Goal: Transaction & Acquisition: Purchase product/service

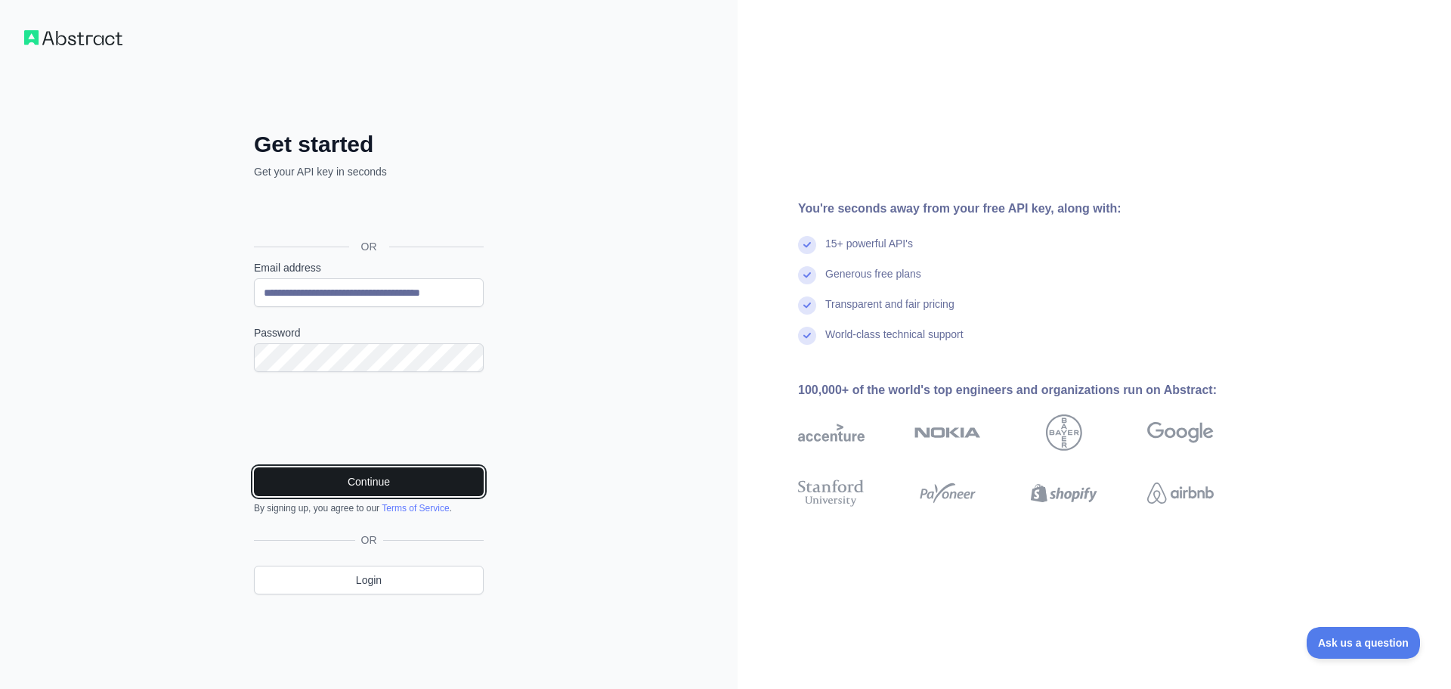
click at [386, 476] on button "Continue" at bounding box center [369, 481] width 230 height 29
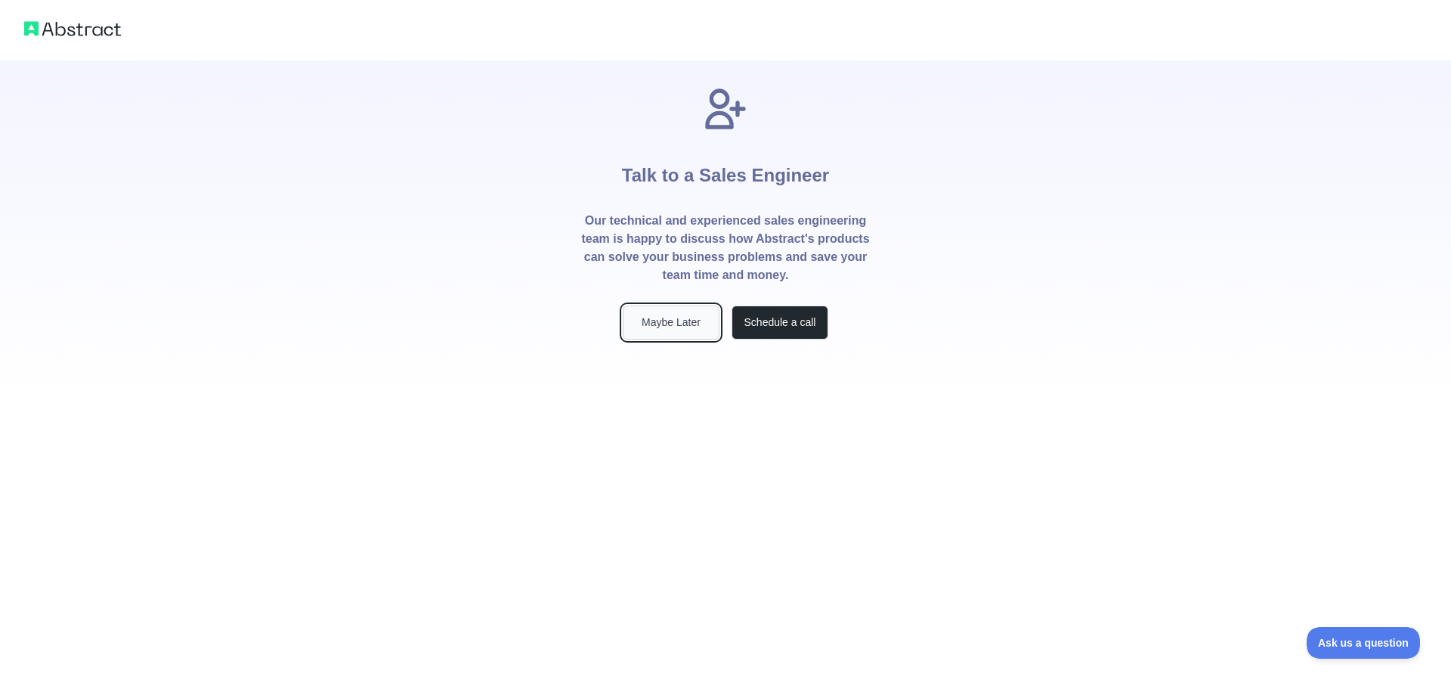
click at [711, 321] on button "Maybe Later" at bounding box center [671, 322] width 97 height 34
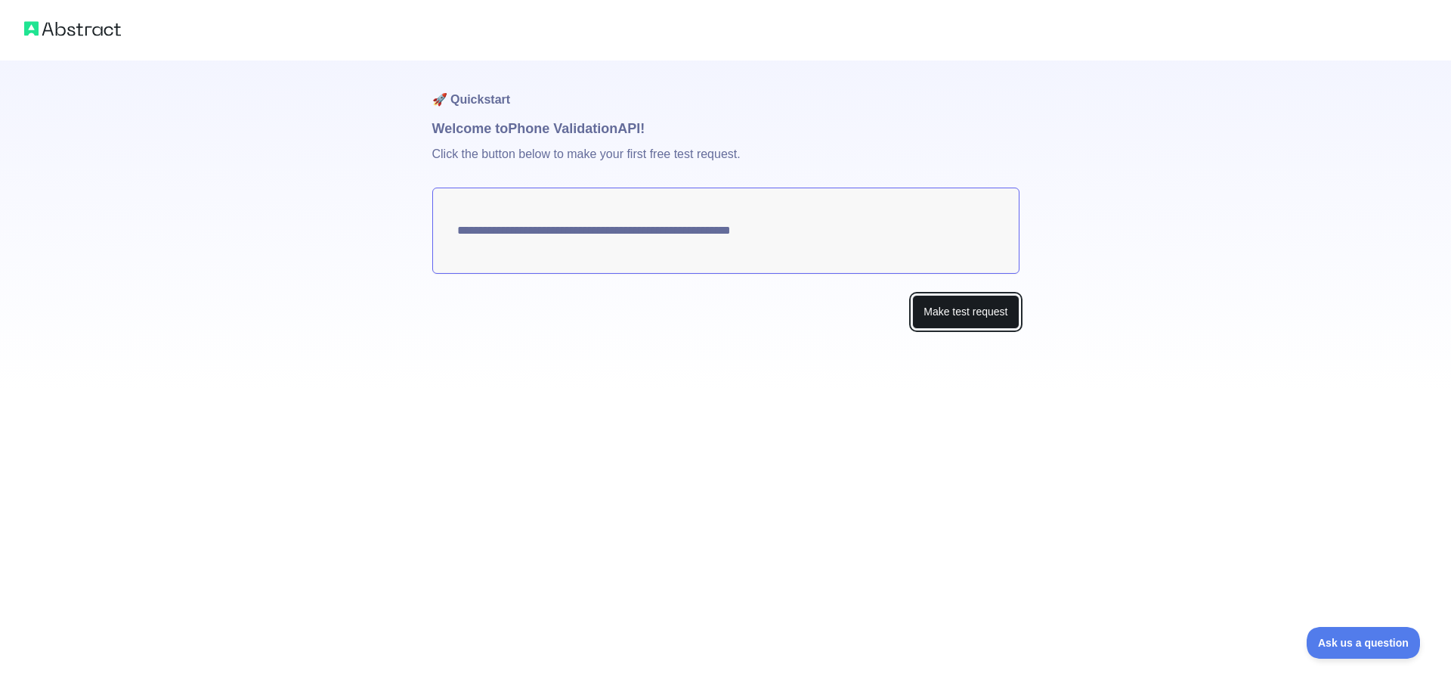
click at [999, 302] on button "Make test request" at bounding box center [965, 312] width 107 height 34
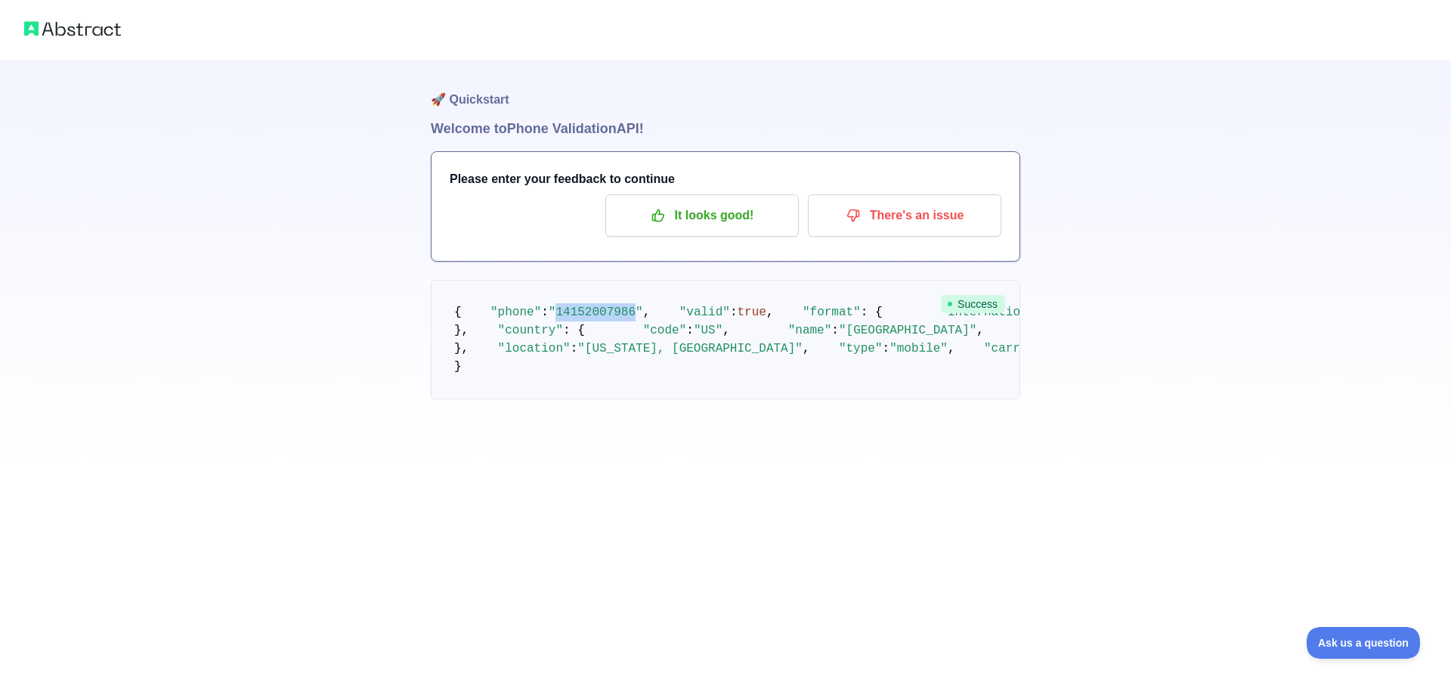
drag, startPoint x: 547, startPoint y: 330, endPoint x: 621, endPoint y: 325, distance: 74.2
click at [621, 319] on span ""14152007986"" at bounding box center [596, 312] width 94 height 14
click at [867, 361] on pre "{ "phone" : "14152007986" , "valid" : true , "format" : { "international" : "+1…" at bounding box center [726, 339] width 590 height 119
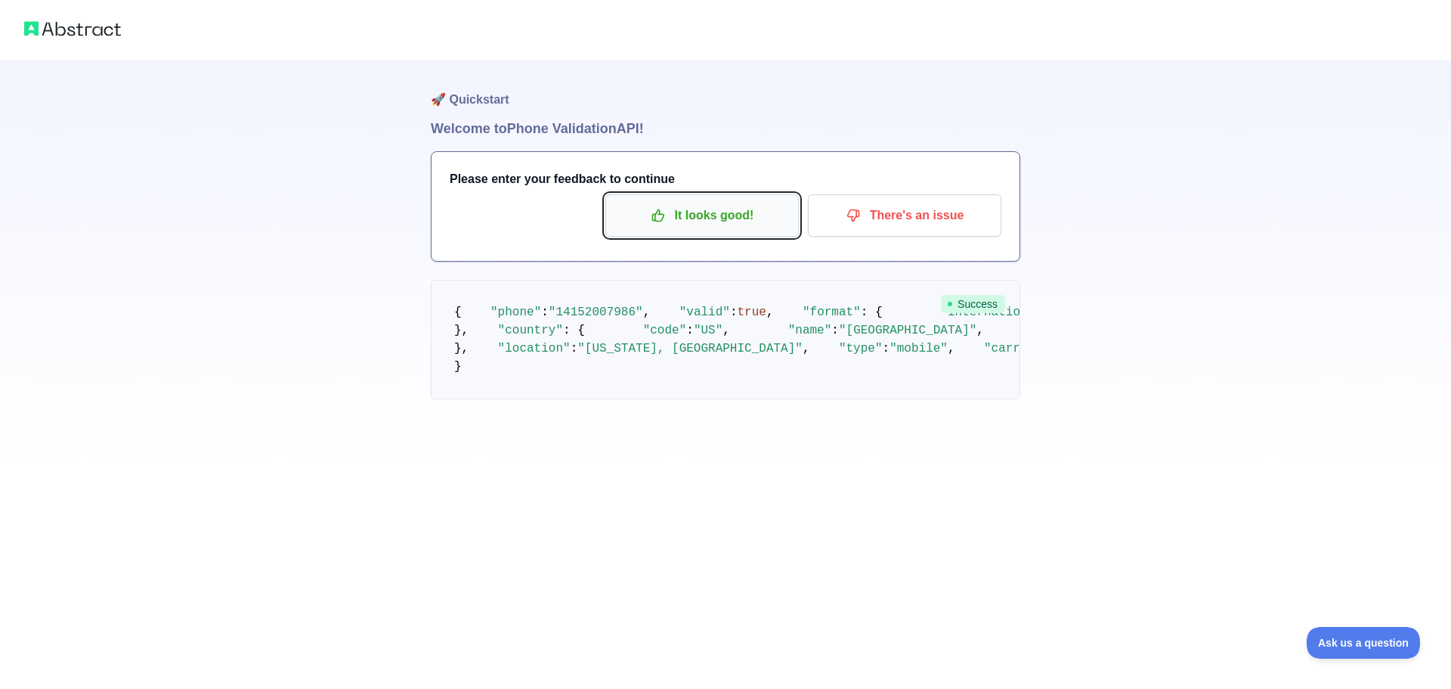
click at [720, 226] on p "It looks good!" at bounding box center [702, 216] width 171 height 26
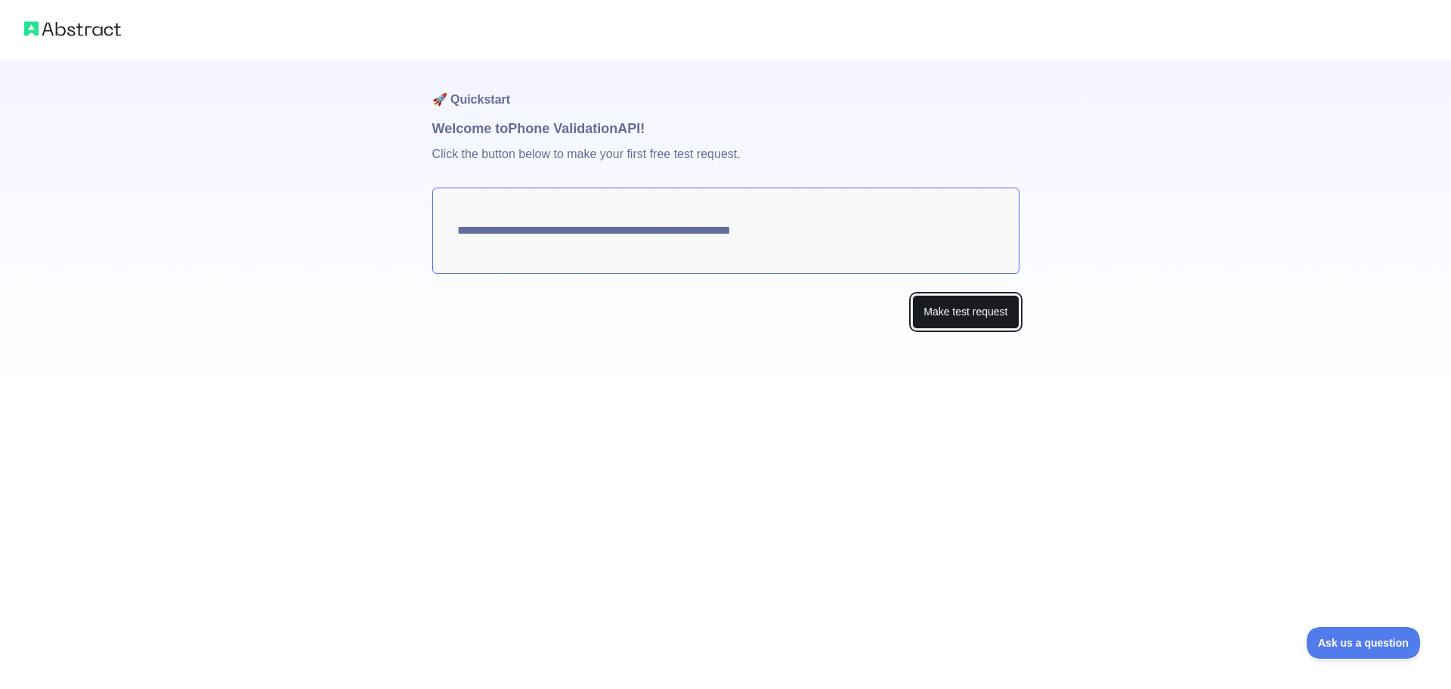
click at [975, 311] on button "Make test request" at bounding box center [965, 312] width 107 height 34
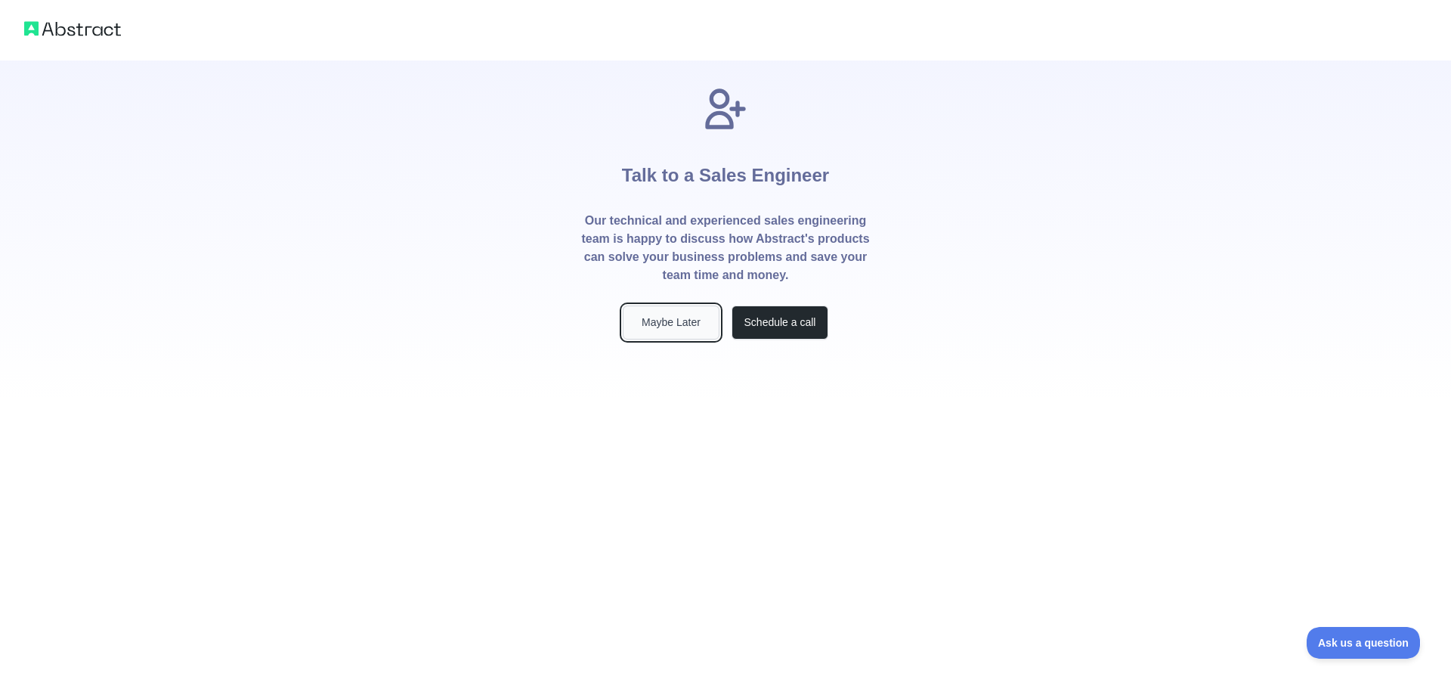
click at [695, 323] on button "Maybe Later" at bounding box center [671, 322] width 97 height 34
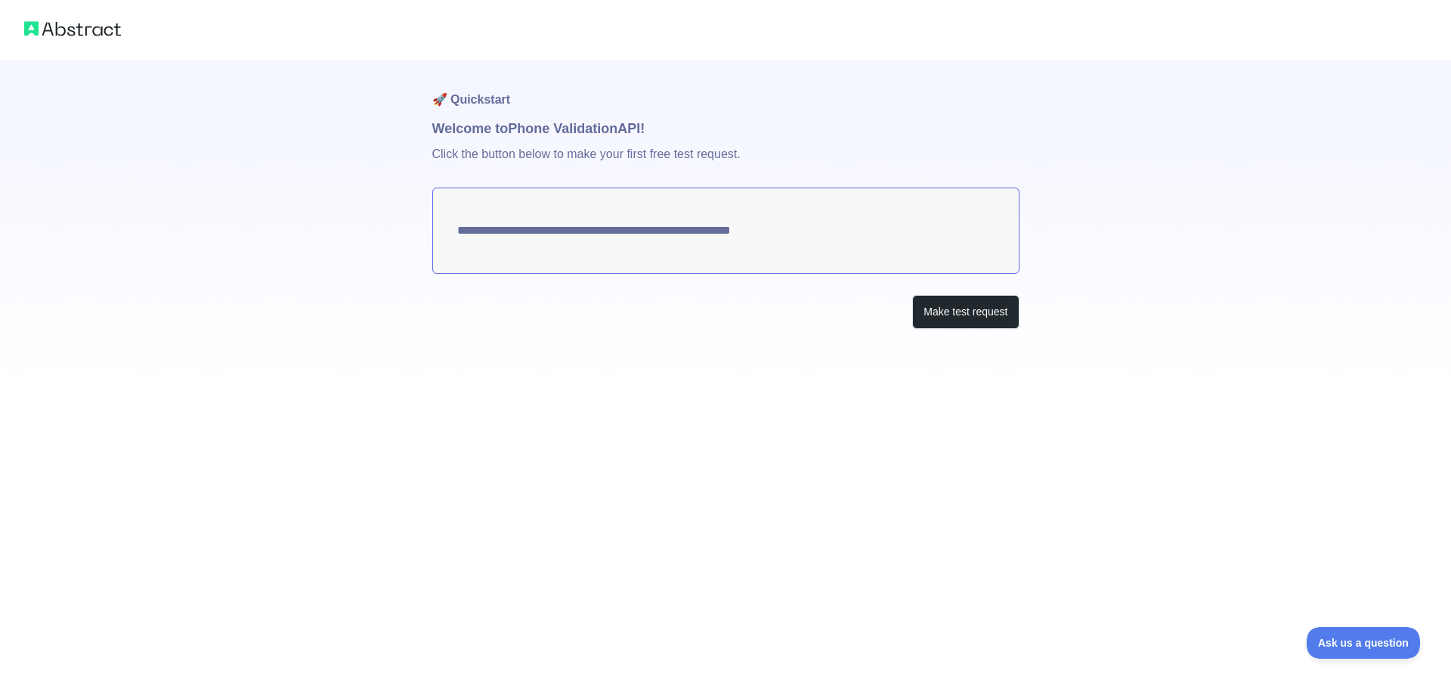
click at [481, 228] on textarea "**********" at bounding box center [725, 230] width 587 height 86
click at [948, 305] on button "Make test request" at bounding box center [965, 312] width 107 height 34
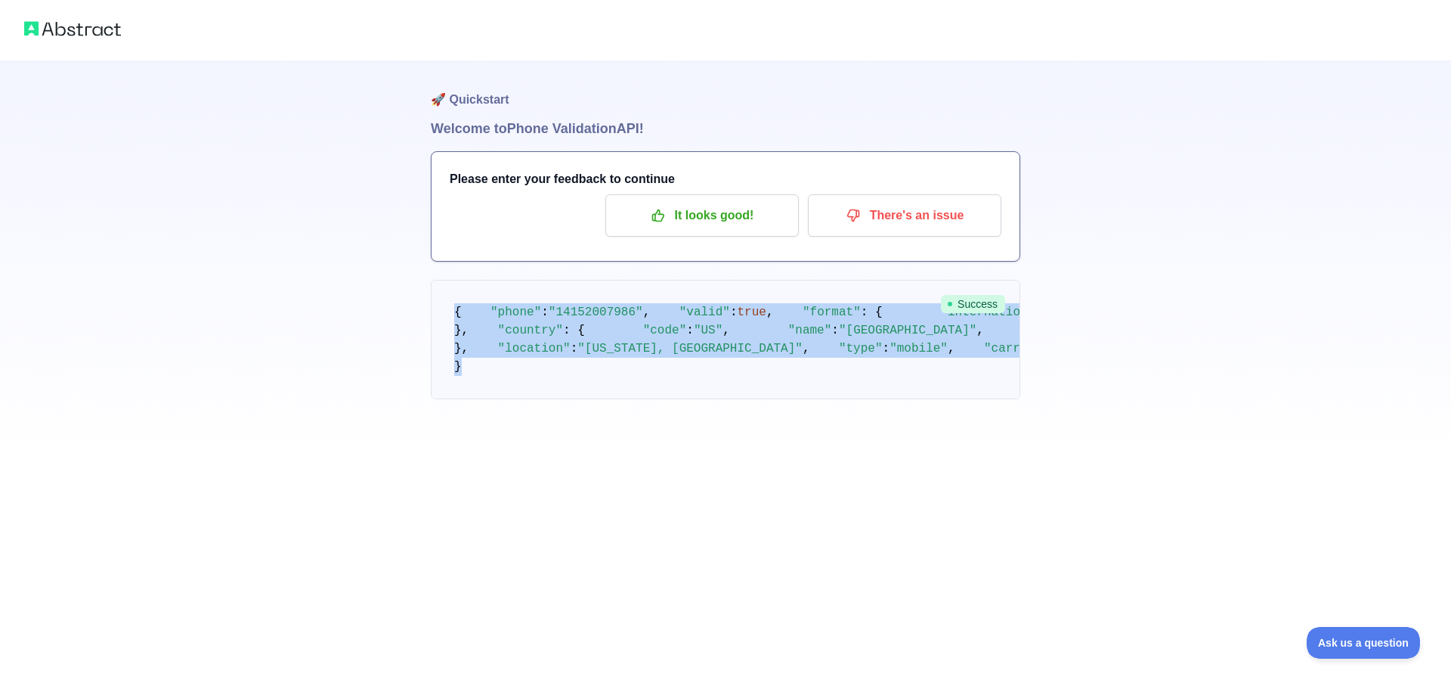
drag, startPoint x: 563, startPoint y: 593, endPoint x: 377, endPoint y: 281, distance: 363.4
click at [377, 281] on div "🚀 Quickstart Welcome to Phone Validation API! Please enter your feedback to con…" at bounding box center [725, 230] width 1451 height 460
click at [355, 296] on div "🚀 Quickstart Welcome to Phone Validation API! Please enter your feedback to con…" at bounding box center [725, 230] width 1451 height 460
